Goal: Find contact information: Obtain details needed to contact an individual or organization

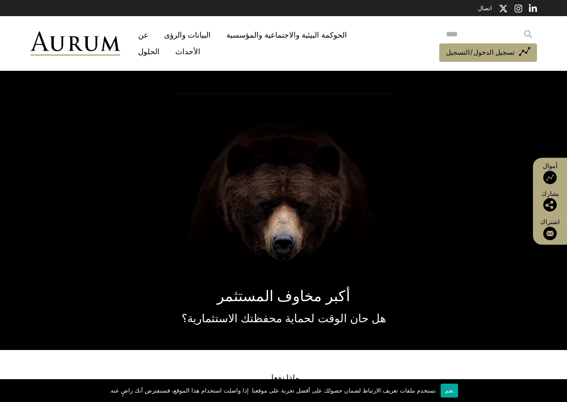
click at [159, 47] on font "الحلول" at bounding box center [149, 51] width 22 height 9
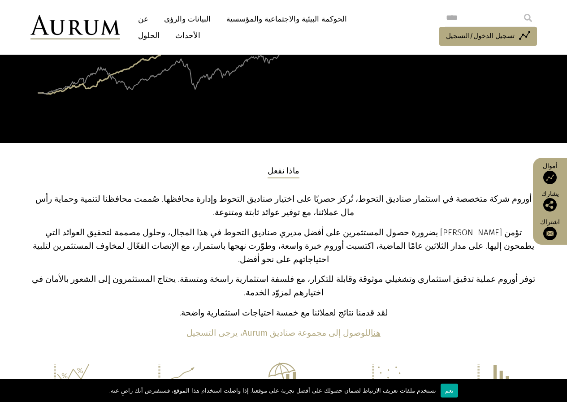
scroll to position [224, 0]
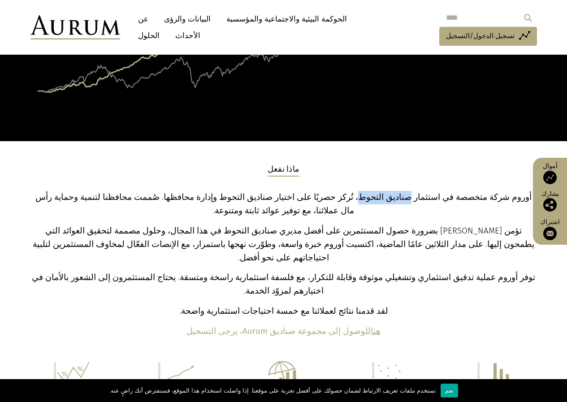
drag, startPoint x: 389, startPoint y: 196, endPoint x: 431, endPoint y: 197, distance: 42.1
click at [431, 197] on font "أوروم شركة متخصصة في استثمار صناديق التحوط، تُركز حصريًا على اختيار صناديق التح…" at bounding box center [283, 203] width 496 height 23
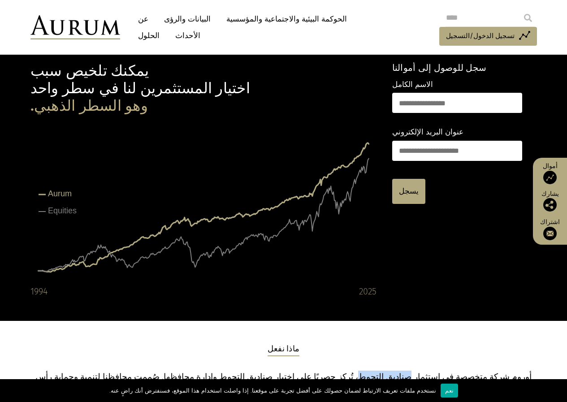
scroll to position [0, 0]
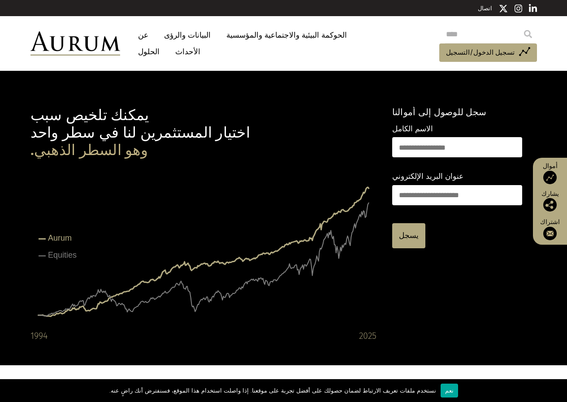
click at [490, 7] on font "اتصال" at bounding box center [485, 8] width 14 height 7
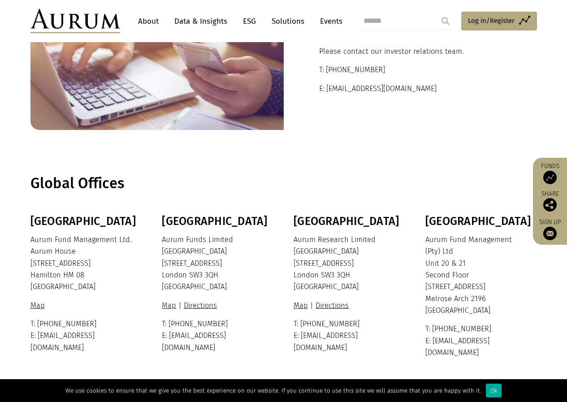
scroll to position [134, 0]
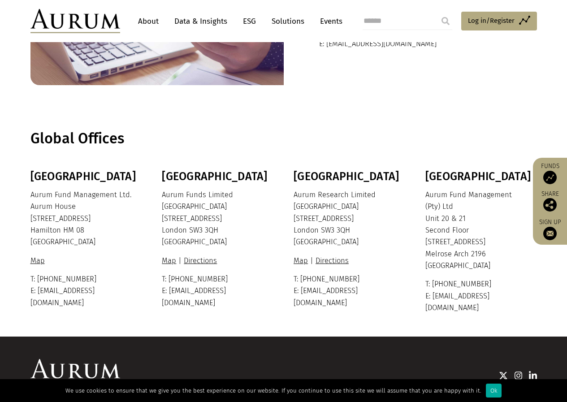
drag, startPoint x: 425, startPoint y: 230, endPoint x: 473, endPoint y: 230, distance: 48.4
click at [473, 230] on p "Aurum Fund Management (Pty) Ltd Unit 20 & 21 Second Floor 1 Melrose Boulevard M…" at bounding box center [479, 230] width 109 height 83
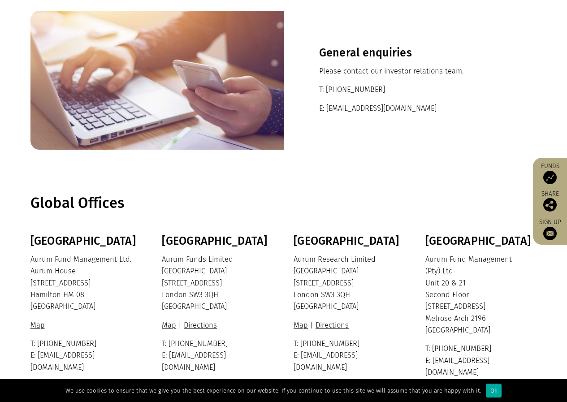
scroll to position [0, 0]
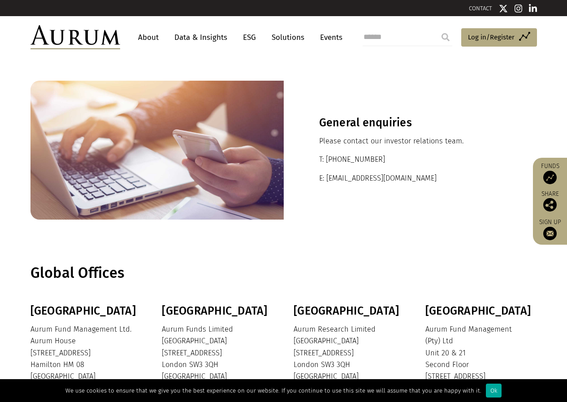
drag, startPoint x: 392, startPoint y: 159, endPoint x: 327, endPoint y: 158, distance: 65.0
click at [326, 158] on p "T: +44 20 7589 1130" at bounding box center [410, 160] width 182 height 12
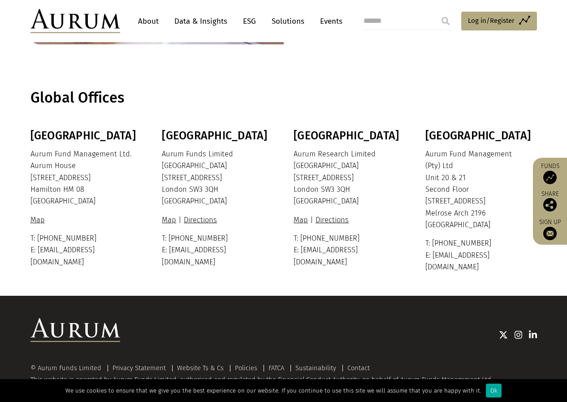
scroll to position [176, 0]
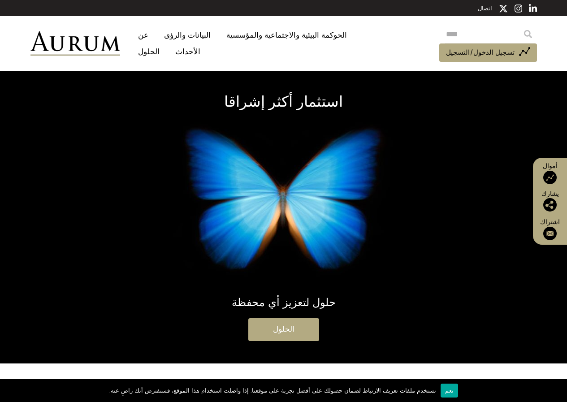
click at [283, 328] on font "الحلول" at bounding box center [284, 329] width 22 height 9
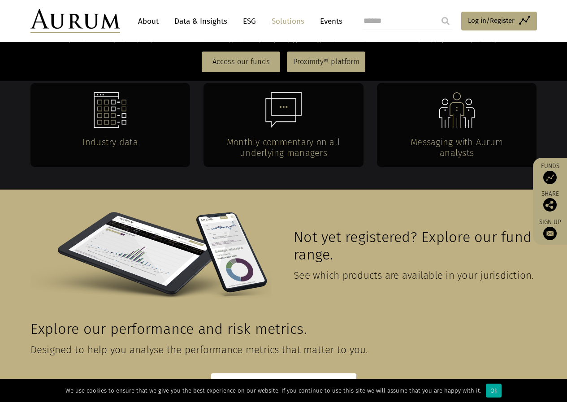
scroll to position [1971, 0]
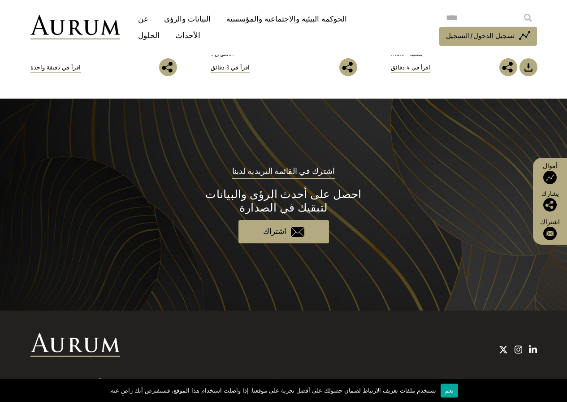
scroll to position [825, 0]
